Goal: Task Accomplishment & Management: Use online tool/utility

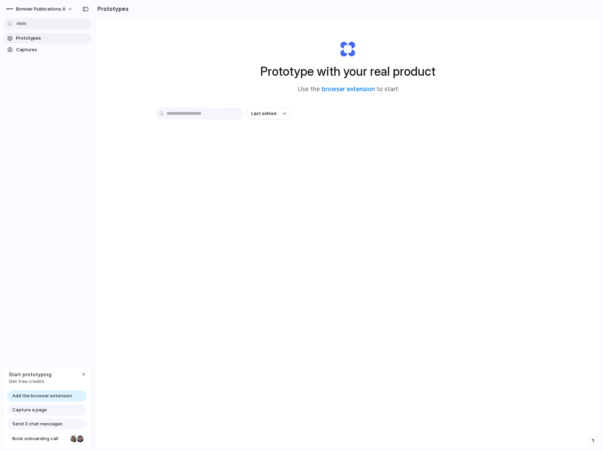
click at [349, 139] on div "Last edited" at bounding box center [347, 139] width 385 height 62
click at [352, 90] on link "browser extension" at bounding box center [348, 88] width 53 height 7
click at [349, 249] on div "Prototype with your real product Use the browser extension to start Last edited" at bounding box center [348, 251] width 506 height 467
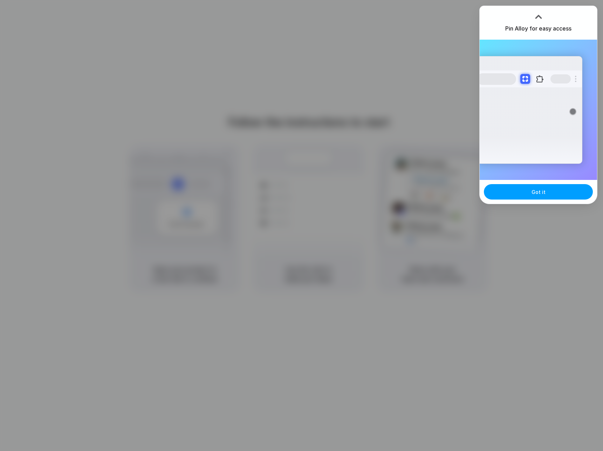
click at [540, 188] on span "Got it" at bounding box center [538, 191] width 14 height 7
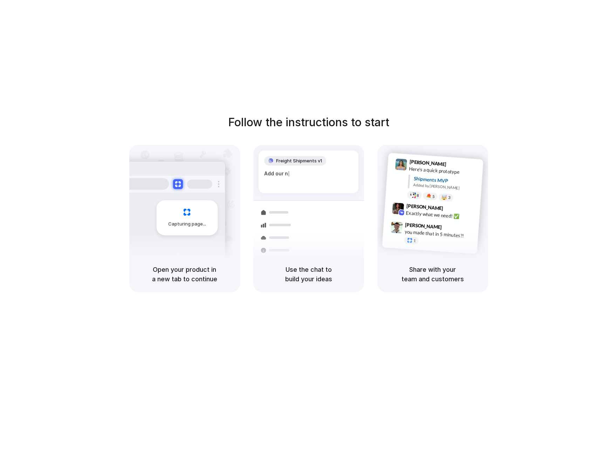
click at [344, 277] on h5 "Use the chat to build your ideas" at bounding box center [309, 273] width 94 height 19
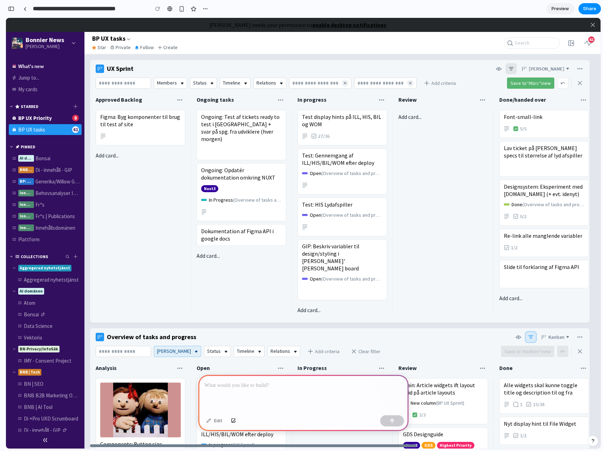
click at [240, 393] on div at bounding box center [303, 392] width 210 height 37
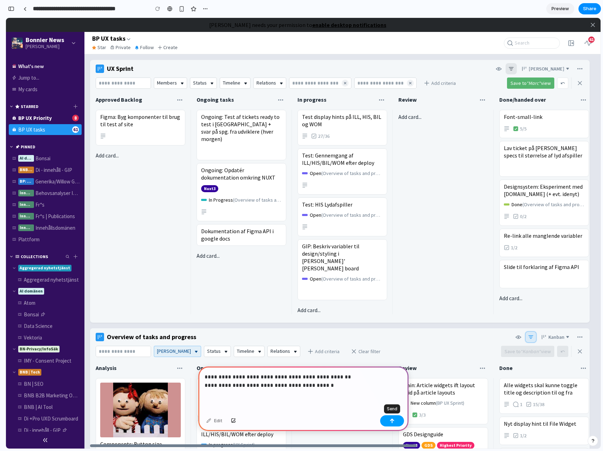
click at [389, 419] on button "button" at bounding box center [392, 420] width 24 height 11
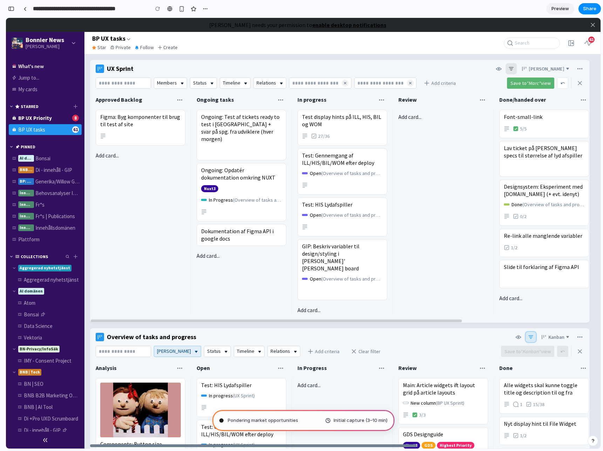
type input "**********"
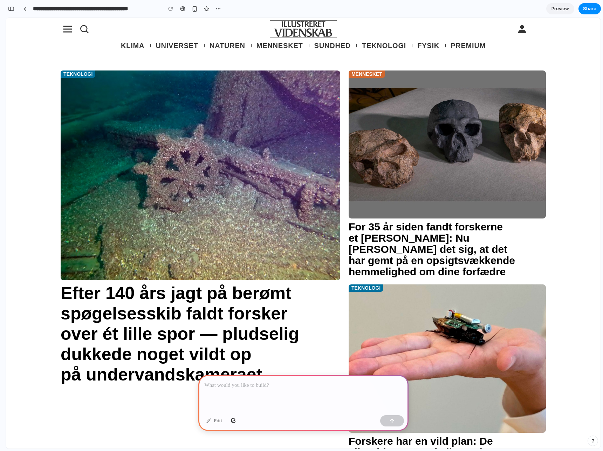
click at [257, 388] on p at bounding box center [304, 385] width 198 height 8
click at [256, 389] on div at bounding box center [303, 392] width 210 height 37
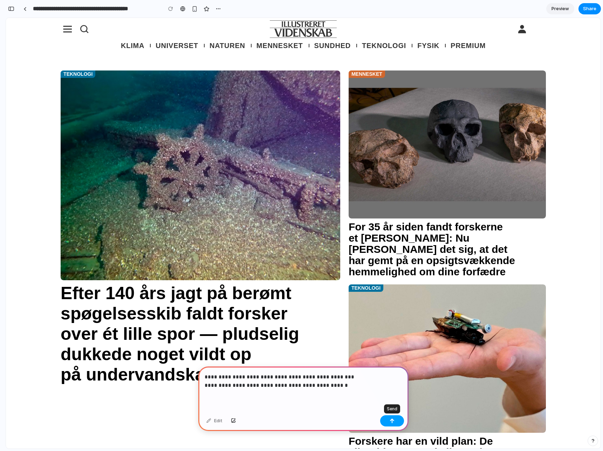
click at [386, 417] on button "button" at bounding box center [392, 420] width 24 height 11
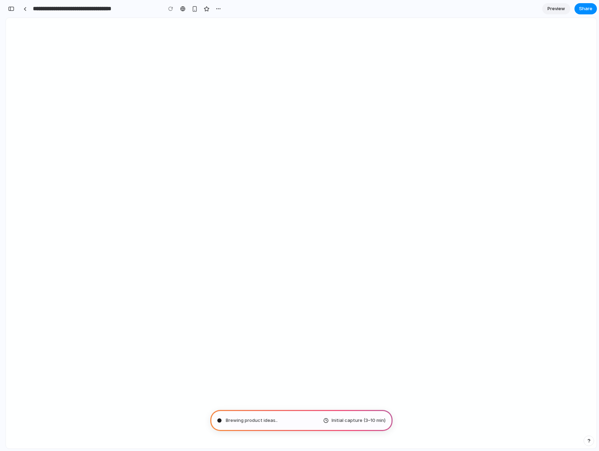
type input "**********"
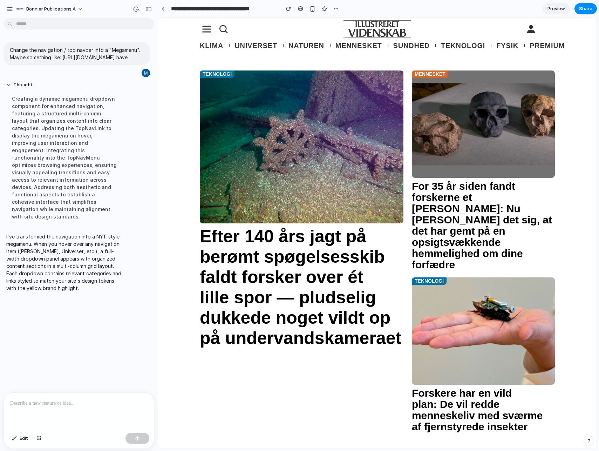
click at [62, 412] on div at bounding box center [79, 410] width 150 height 37
click at [50, 410] on div at bounding box center [79, 410] width 150 height 37
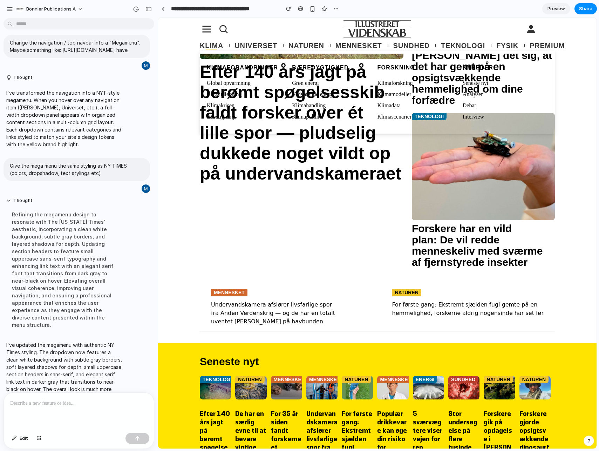
scroll to position [170, 0]
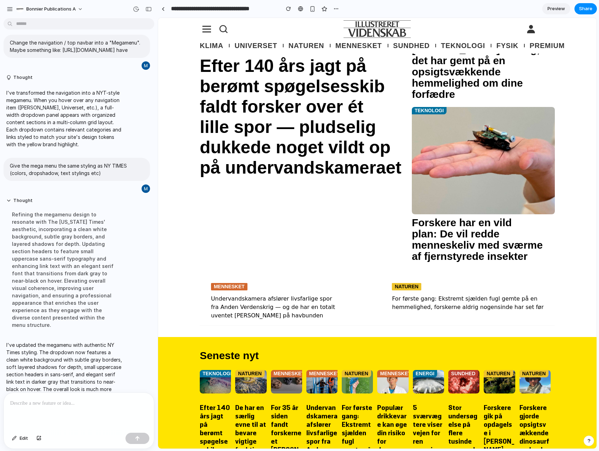
click at [71, 398] on div at bounding box center [79, 410] width 150 height 37
click at [134, 402] on p "**********" at bounding box center [78, 403] width 137 height 8
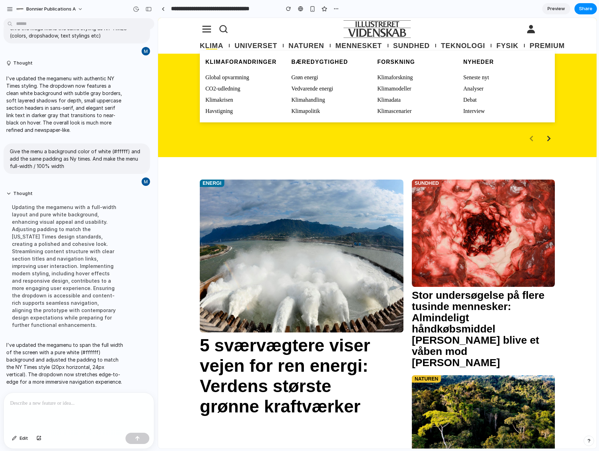
scroll to position [631, 0]
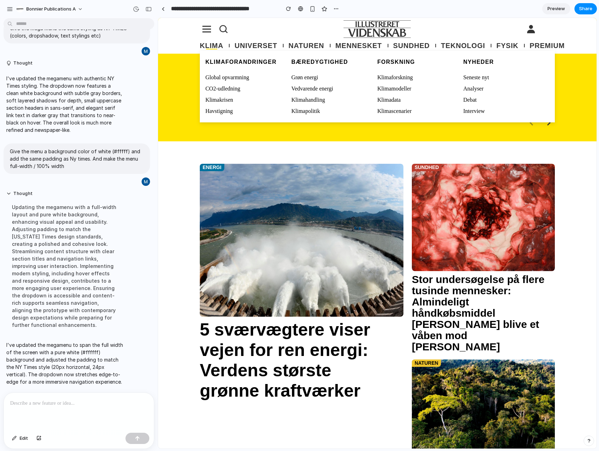
click at [227, 77] on link "Global opvarmning" at bounding box center [248, 77] width 86 height 8
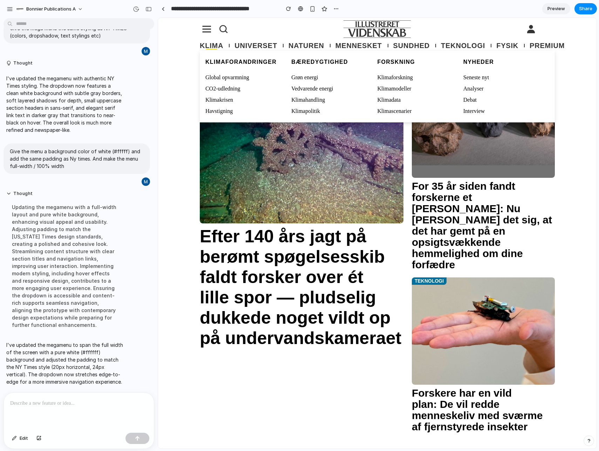
click at [227, 88] on link "CO2-udledning" at bounding box center [248, 88] width 86 height 8
click at [314, 77] on link "Grøn energi" at bounding box center [334, 77] width 86 height 8
click at [319, 89] on link "Vedvarende energi" at bounding box center [334, 88] width 86 height 8
click at [317, 98] on link "Klimahandling" at bounding box center [334, 100] width 86 height 8
click at [311, 108] on link "Klimapolitik" at bounding box center [334, 111] width 86 height 8
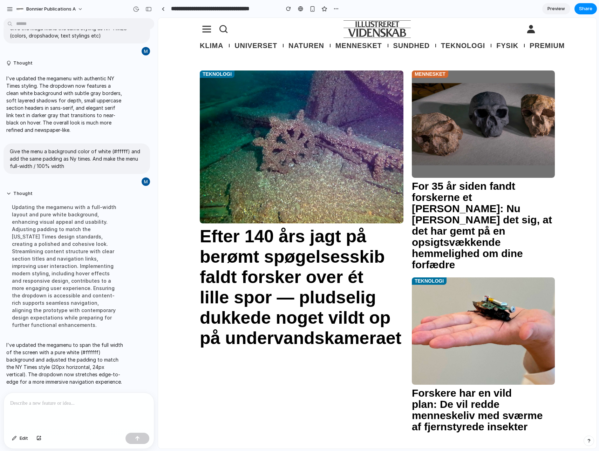
drag, startPoint x: 171, startPoint y: 292, endPoint x: 311, endPoint y: 169, distance: 185.9
click at [171, 292] on div "Teknologi Efter 140 års jagt på berømt spøgelsesskib faldt forsker over ét lill…" at bounding box center [377, 282] width 438 height 425
click at [9, 8] on div "button" at bounding box center [10, 9] width 6 height 6
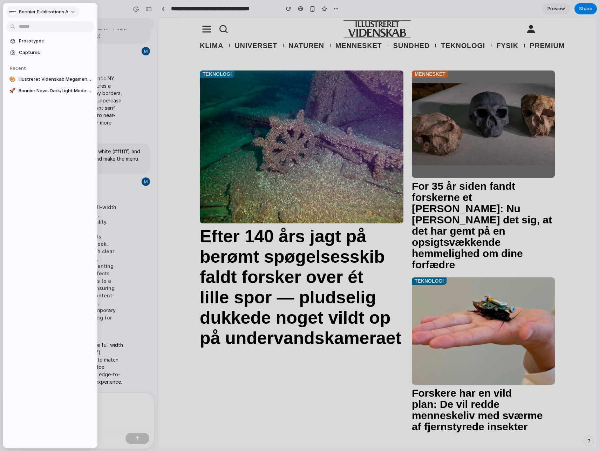
click at [9, 8] on button "Bonnier Publications A" at bounding box center [42, 11] width 73 height 11
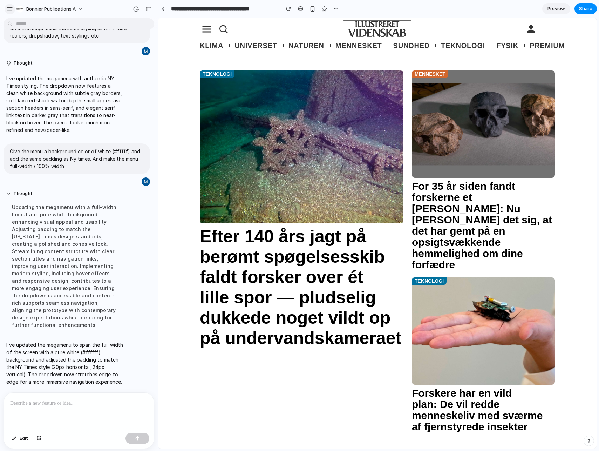
click at [11, 9] on div "button" at bounding box center [10, 9] width 6 height 6
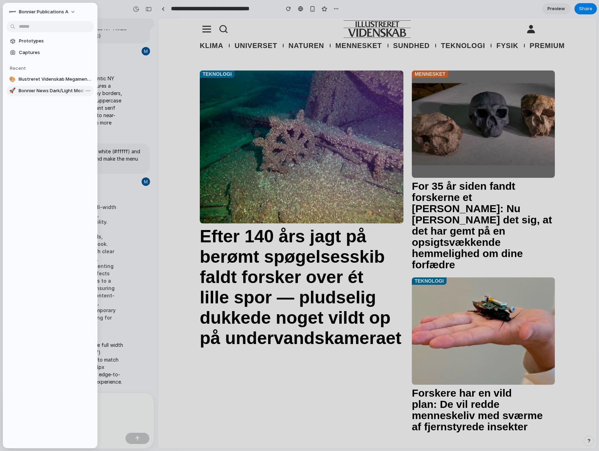
click at [55, 92] on span "Bonnier News Dark/Light Mode Toggle" at bounding box center [55, 90] width 73 height 7
type input "**********"
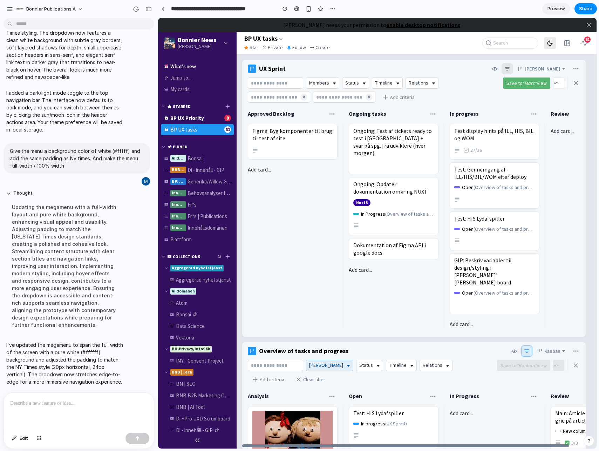
click at [547, 44] on icon at bounding box center [549, 43] width 6 height 6
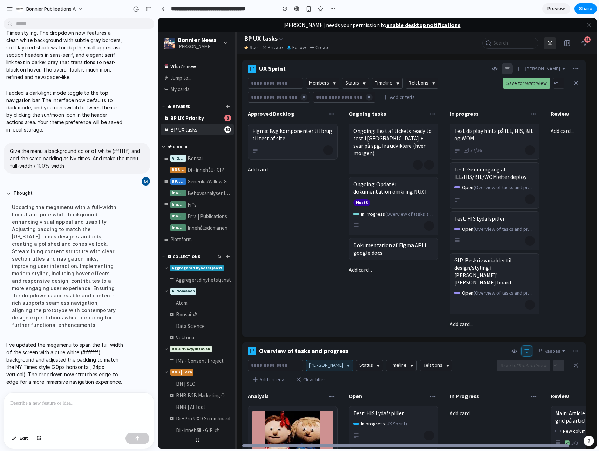
click at [548, 44] on icon at bounding box center [549, 43] width 6 height 6
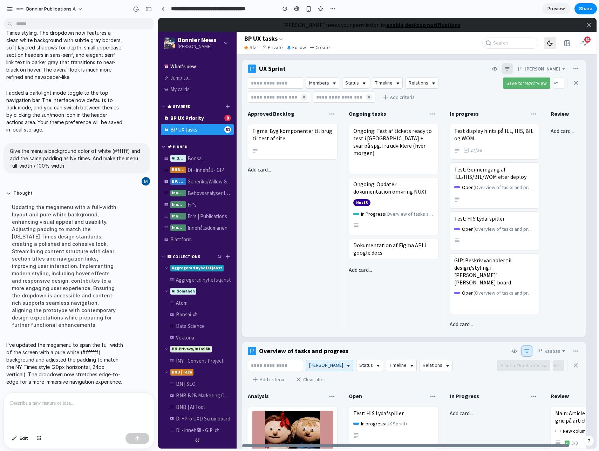
click at [549, 43] on icon at bounding box center [549, 43] width 6 height 6
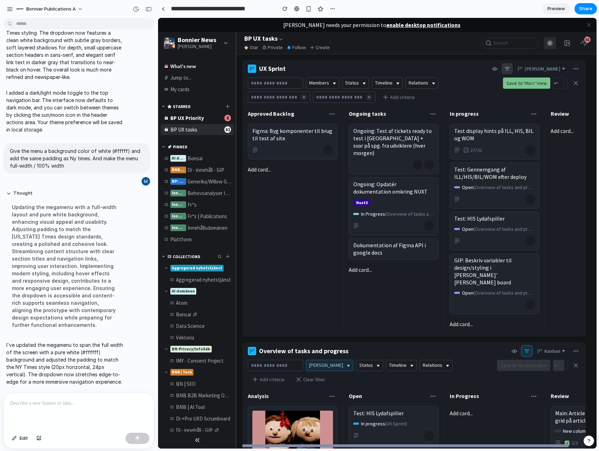
click at [549, 43] on circle at bounding box center [550, 43] width 2 height 2
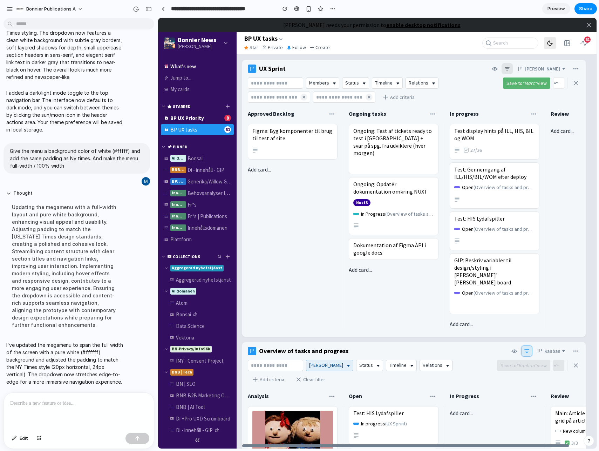
click at [549, 42] on icon at bounding box center [549, 43] width 6 height 6
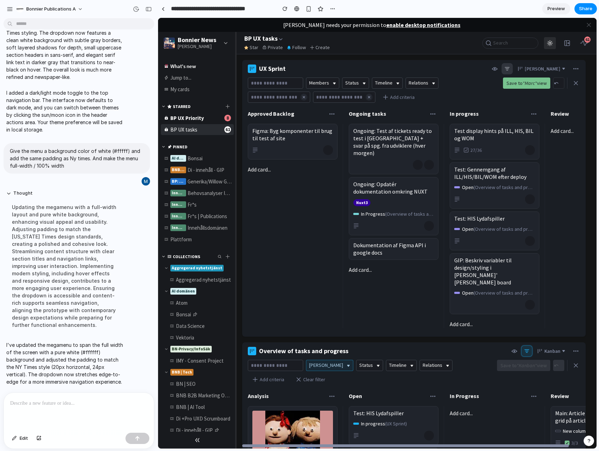
click at [550, 42] on circle at bounding box center [550, 43] width 2 height 2
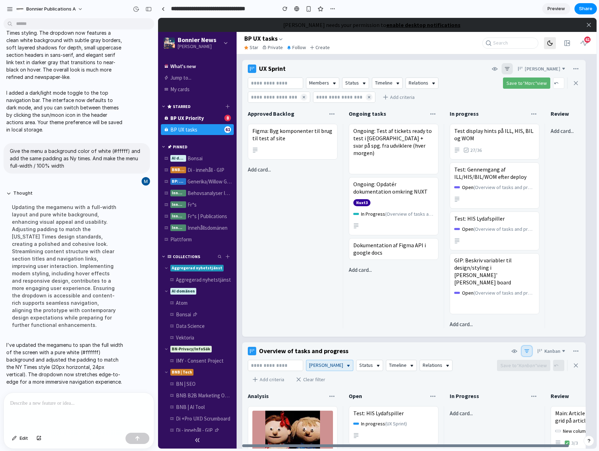
click at [550, 42] on icon at bounding box center [549, 43] width 5 height 5
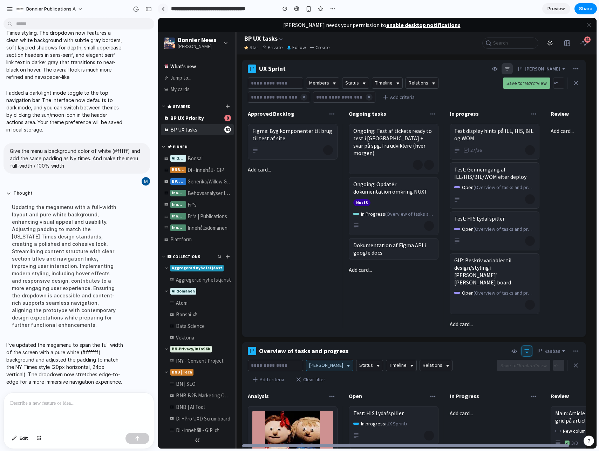
click at [161, 9] on div at bounding box center [162, 9] width 3 height 4
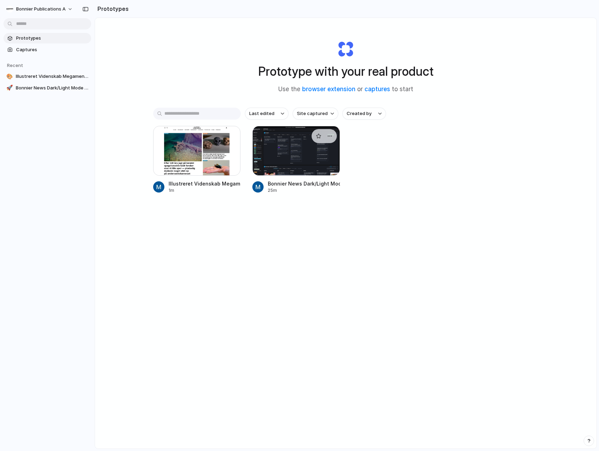
click at [308, 165] on div at bounding box center [296, 151] width 88 height 50
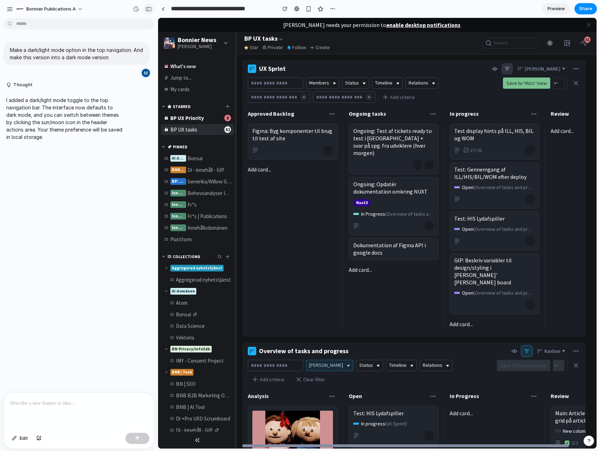
click at [146, 9] on div "button" at bounding box center [148, 9] width 6 height 5
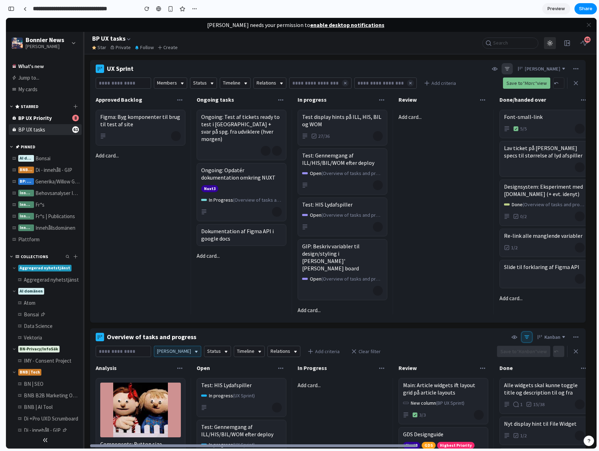
click at [548, 41] on icon at bounding box center [548, 41] width 0 height 0
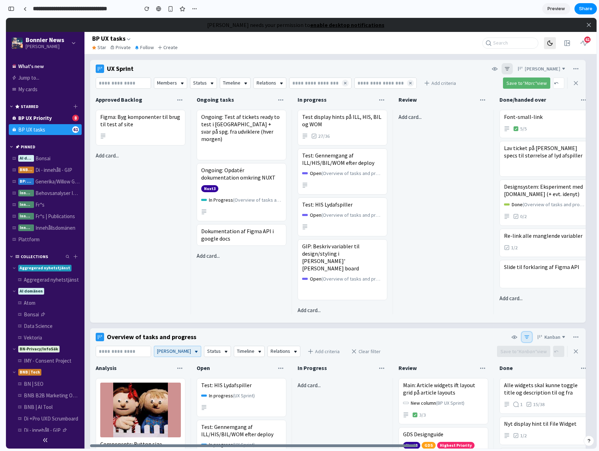
click at [548, 41] on icon at bounding box center [549, 43] width 6 height 6
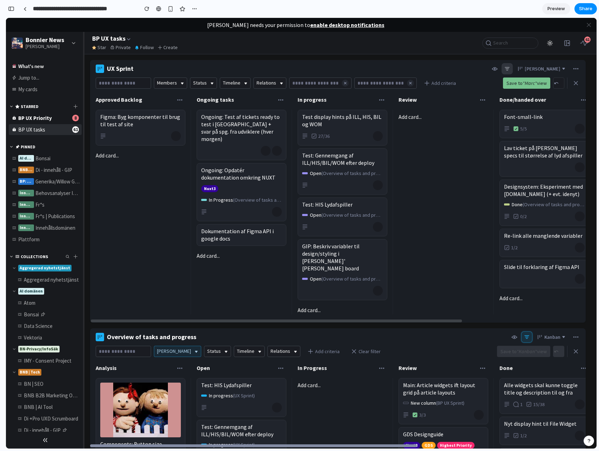
click at [378, 227] on div at bounding box center [378, 227] width 10 height 10
click at [382, 184] on div at bounding box center [378, 185] width 10 height 10
click at [381, 131] on div "Test display hints på ILL, HIS, BIL og WOM 27/36" at bounding box center [342, 127] width 89 height 35
click at [50, 225] on div "Innehållsdomänen" at bounding box center [53, 227] width 36 height 7
click at [53, 155] on div "Bonsai" at bounding box center [57, 158] width 44 height 11
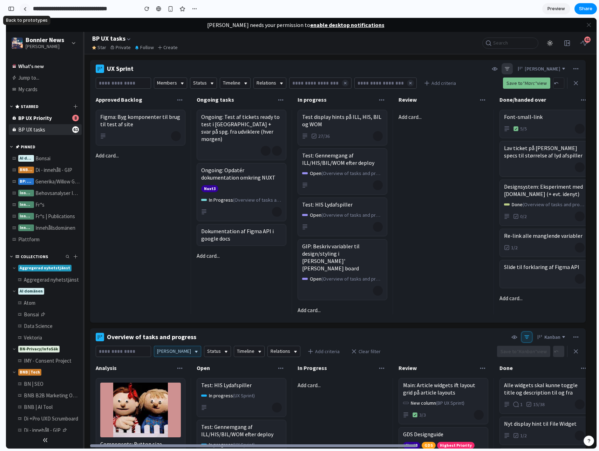
click at [25, 6] on link at bounding box center [25, 9] width 11 height 11
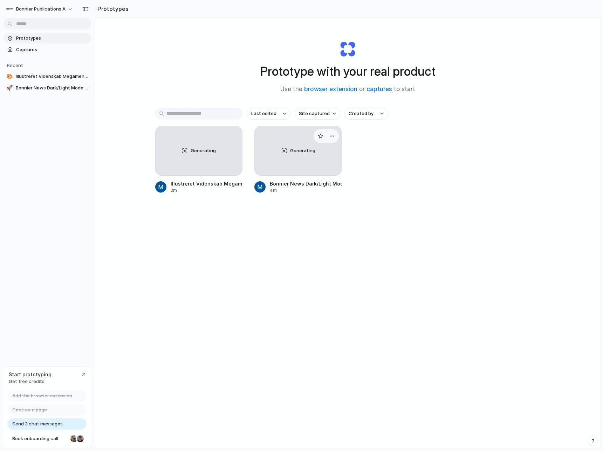
click at [299, 152] on span "Generating" at bounding box center [302, 150] width 25 height 7
click at [240, 327] on div "Prototype with your real product Use the browser extension or captures to start…" at bounding box center [348, 251] width 506 height 467
click at [37, 439] on span "Book onboarding call" at bounding box center [39, 438] width 55 height 7
click at [304, 339] on div "Prototype with your real product Use the browser extension or captures to start…" at bounding box center [348, 251] width 506 height 467
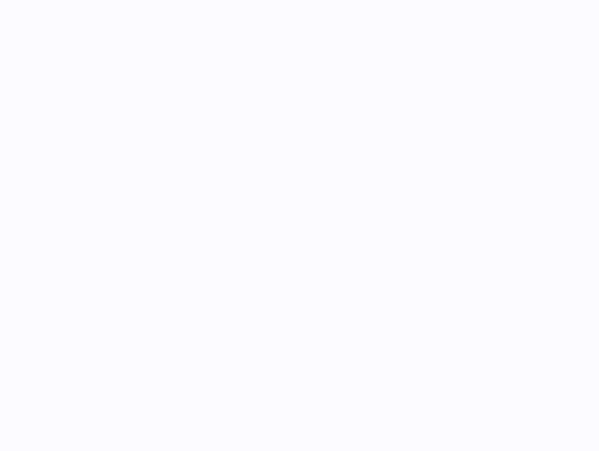
drag, startPoint x: 380, startPoint y: 154, endPoint x: 379, endPoint y: 151, distance: 3.7
click at [380, 153] on div at bounding box center [299, 225] width 599 height 451
